Goal: Information Seeking & Learning: Find specific fact

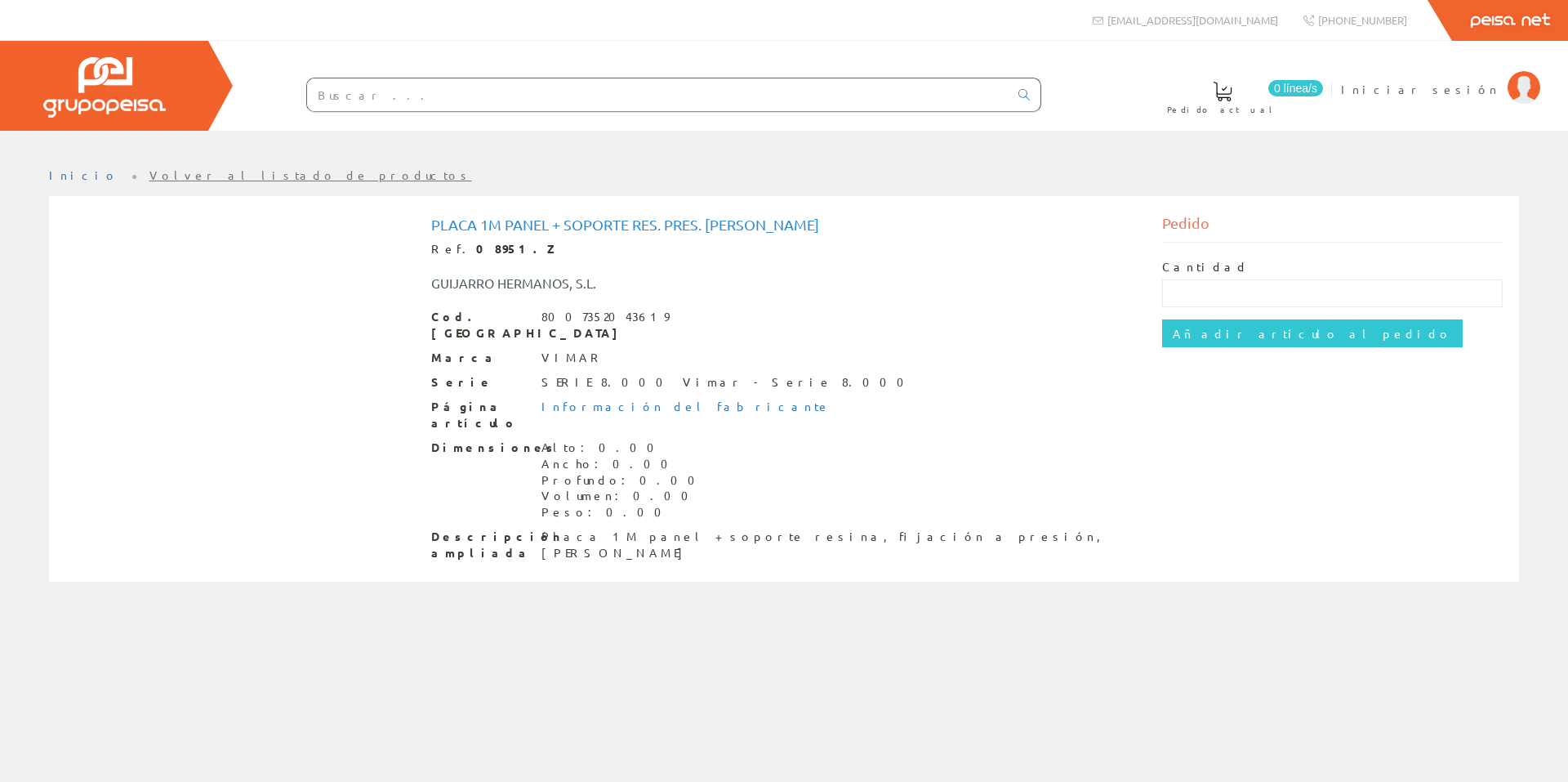
click at [367, 99] on input "text" at bounding box center [658, 95] width 702 height 33
type input "placa"
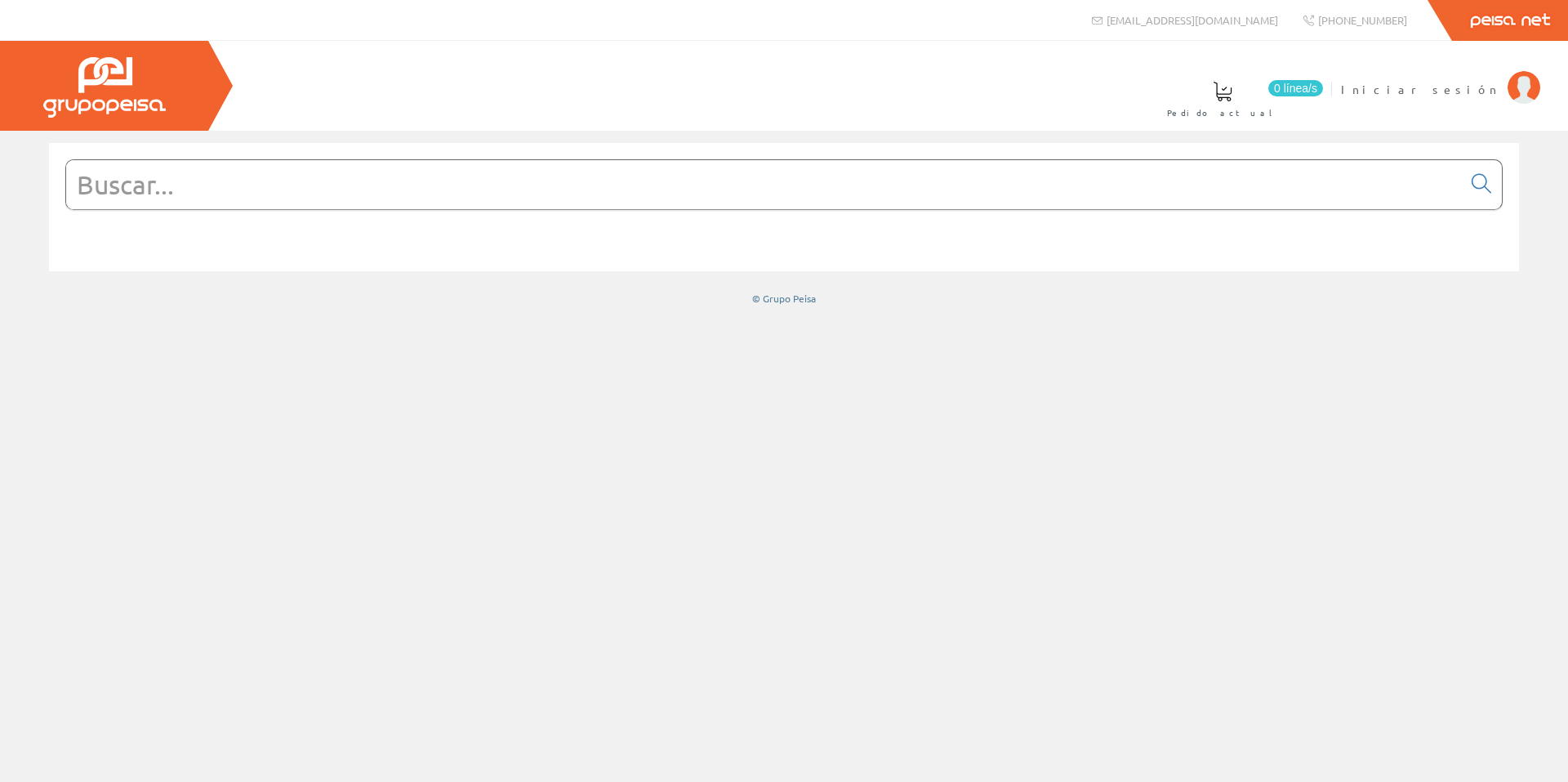
click at [339, 203] on input "text" at bounding box center [764, 184] width 1396 height 49
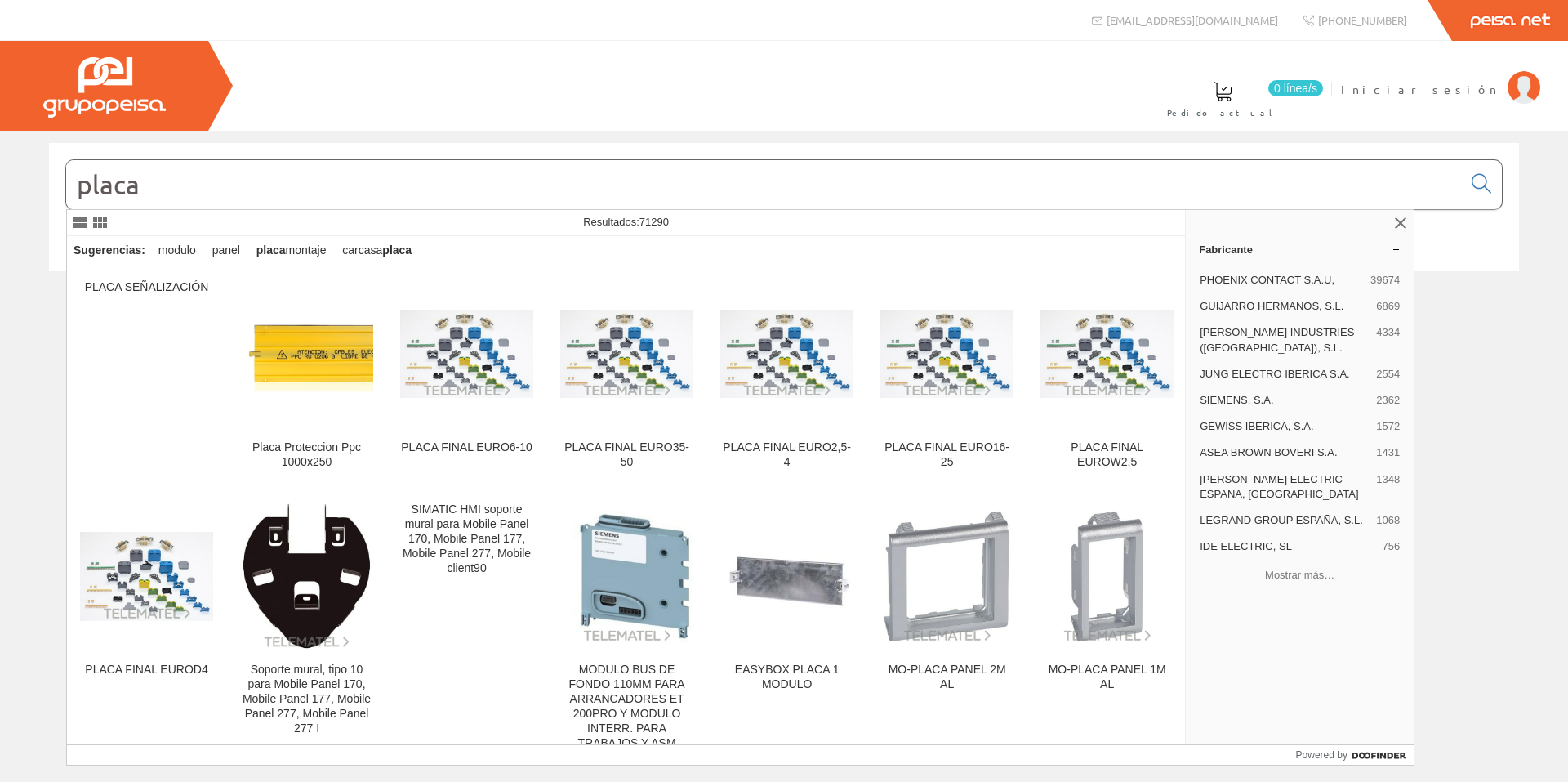
type input "placa"
click at [267, 185] on input "placa" at bounding box center [764, 184] width 1396 height 49
click at [115, 186] on input "placa" at bounding box center [764, 184] width 1396 height 49
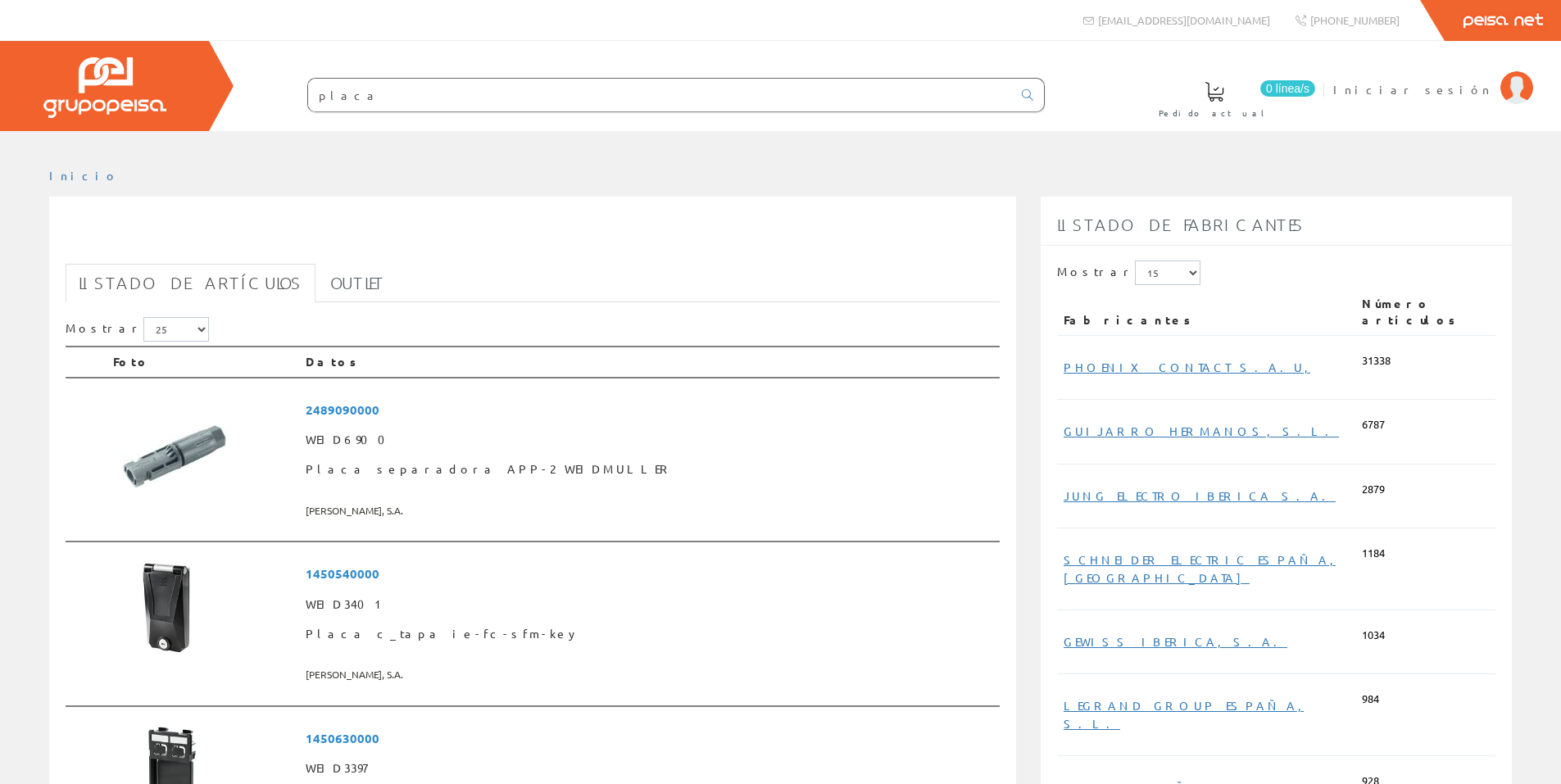
click at [366, 98] on input "placa" at bounding box center [661, 95] width 704 height 33
type input "p"
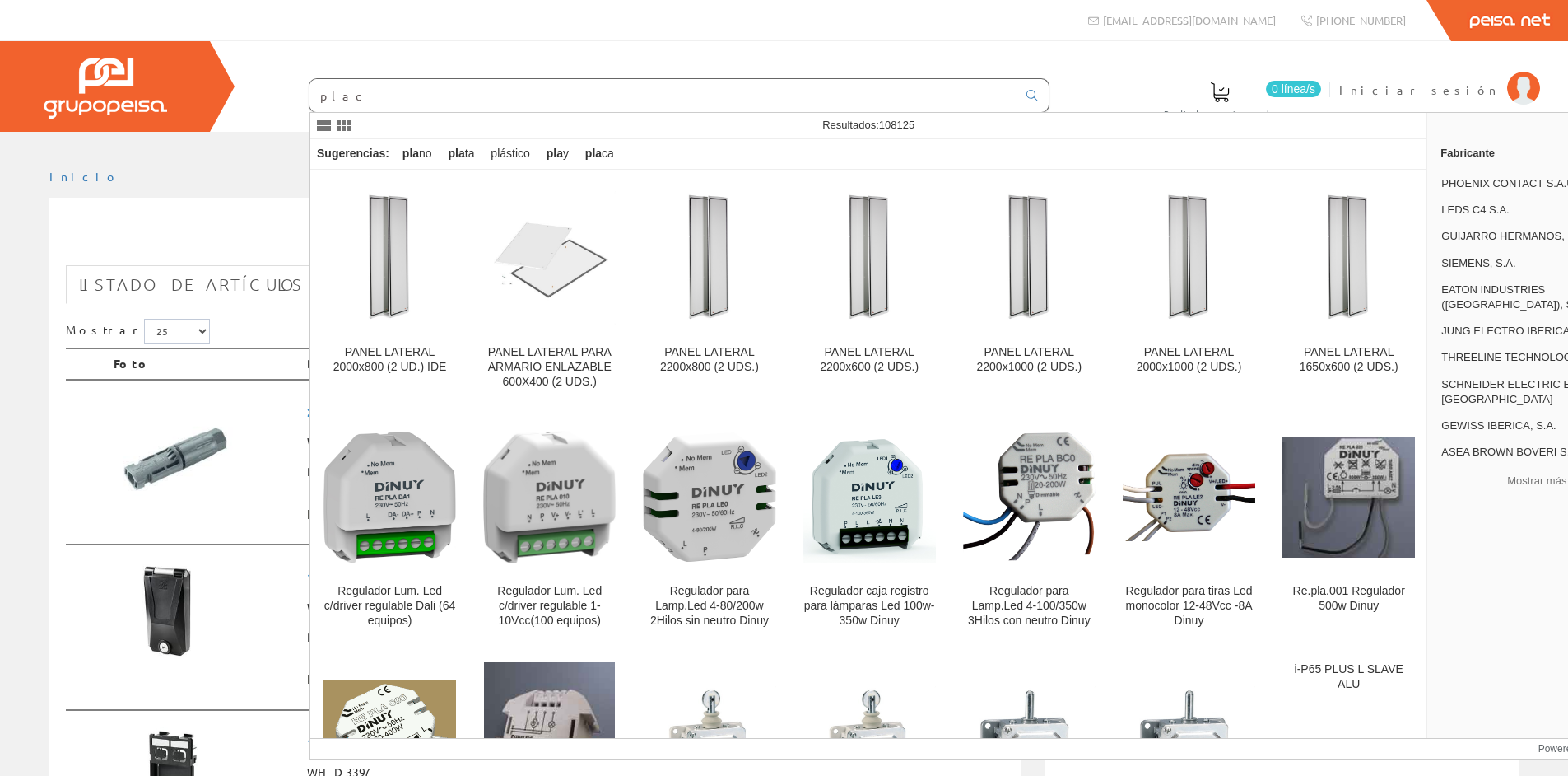
type input "placa"
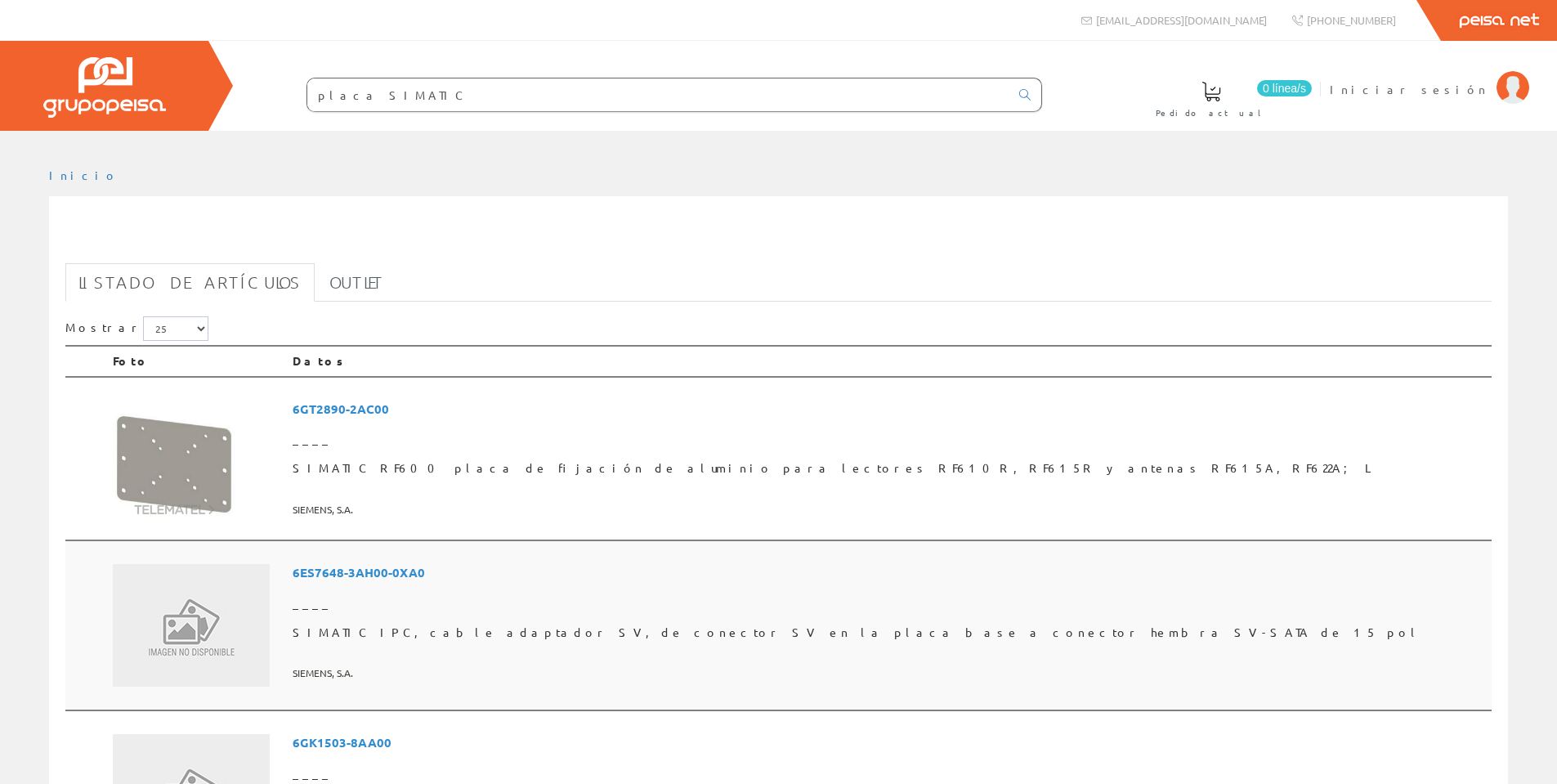
scroll to position [654, 0]
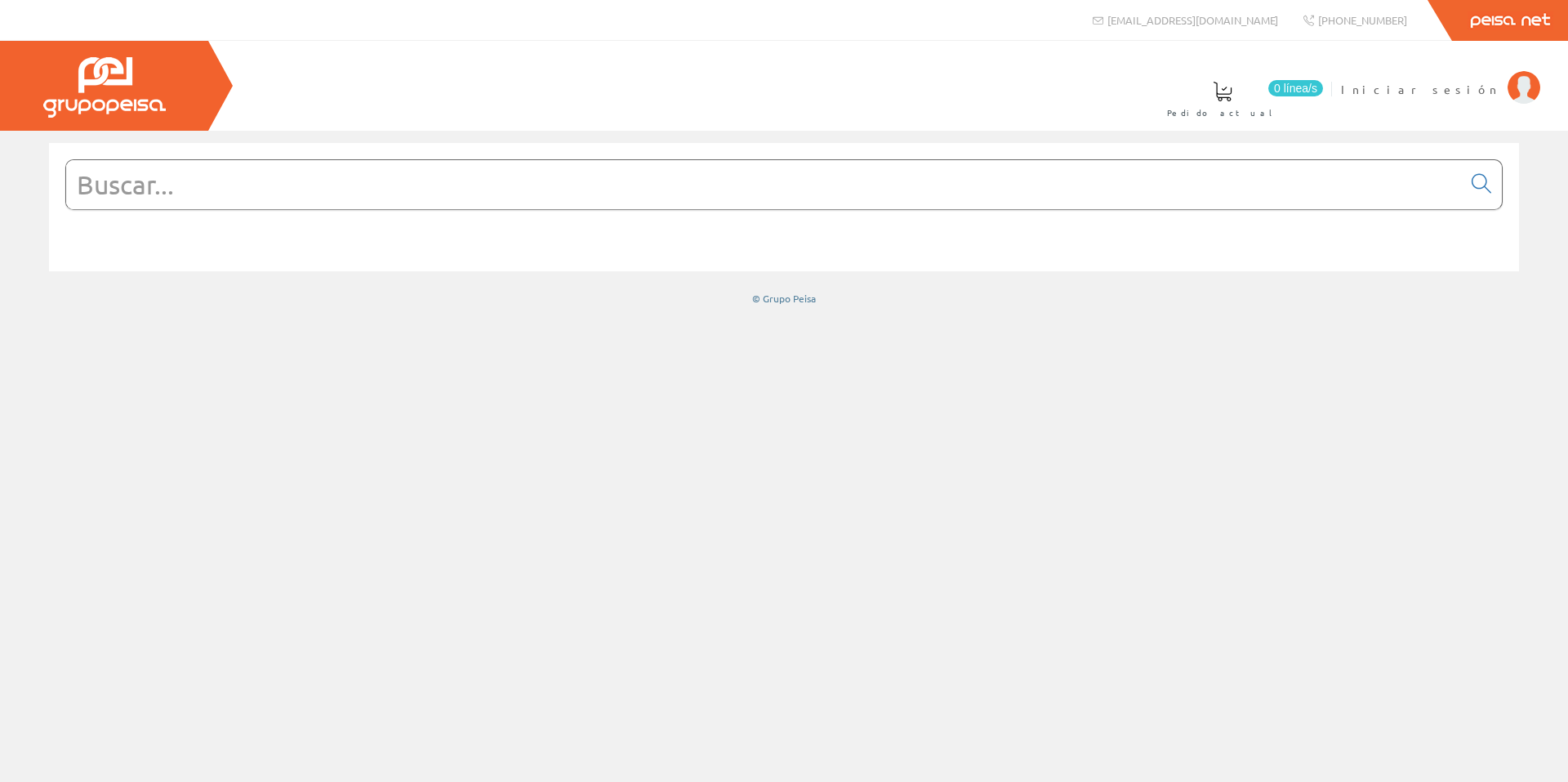
drag, startPoint x: 1404, startPoint y: 1, endPoint x: 1111, endPoint y: 63, distance: 299.5
click at [1111, 63] on div "0 línea/s Pedido actual Iniciar sesión" at bounding box center [784, 85] width 1568 height 89
